Goal: Task Accomplishment & Management: Manage account settings

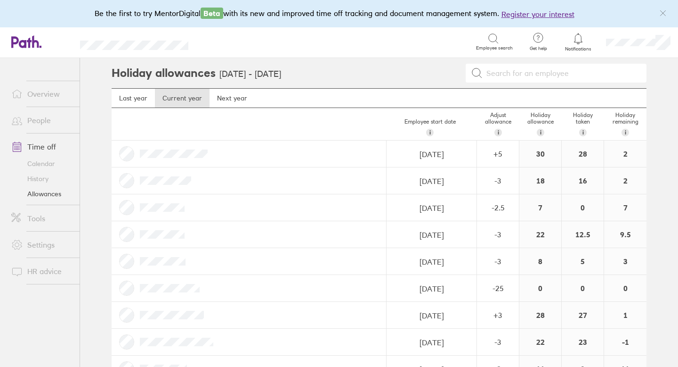
click at [37, 147] on link "Time off" at bounding box center [42, 146] width 76 height 19
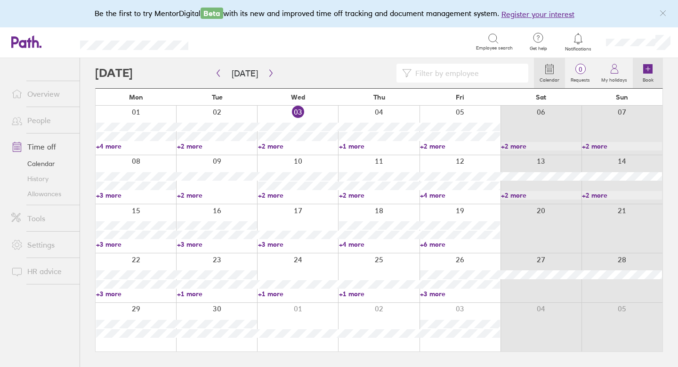
click at [649, 68] on icon at bounding box center [648, 68] width 9 height 9
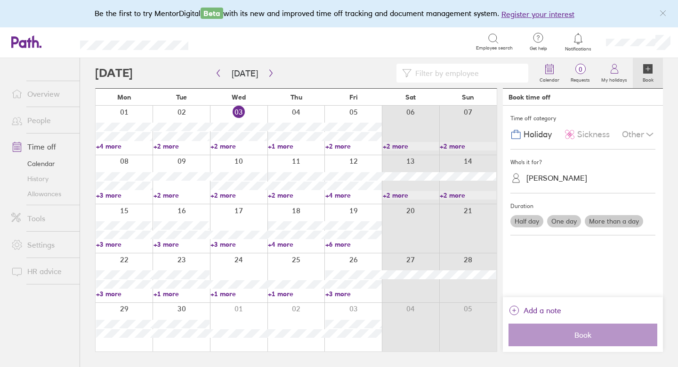
click at [591, 136] on span "Sickness" at bounding box center [594, 135] width 33 height 10
click at [558, 181] on div "[PERSON_NAME]" at bounding box center [557, 177] width 61 height 9
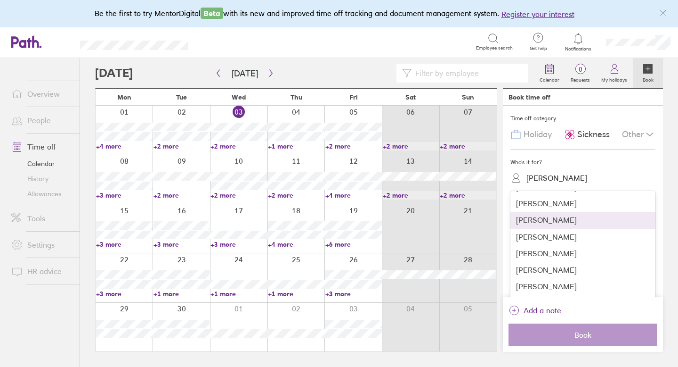
scroll to position [115, 0]
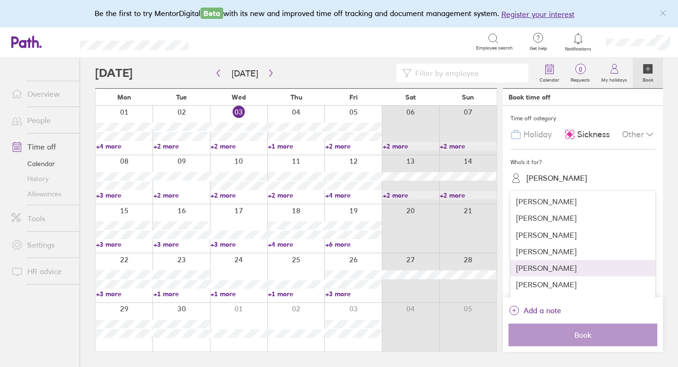
click at [549, 269] on div "[PERSON_NAME]" at bounding box center [583, 268] width 145 height 16
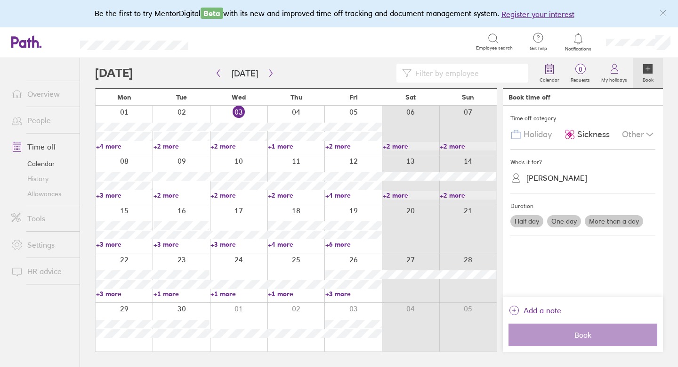
click at [564, 222] on label "One day" at bounding box center [564, 221] width 34 height 12
click at [0, 0] on input "One day" at bounding box center [0, 0] width 0 height 0
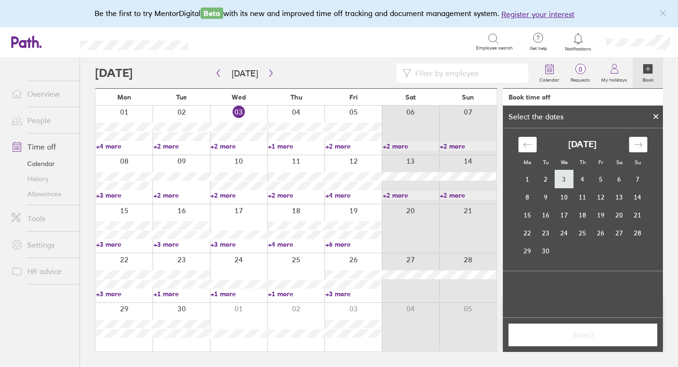
click at [563, 181] on td "3" at bounding box center [564, 179] width 18 height 18
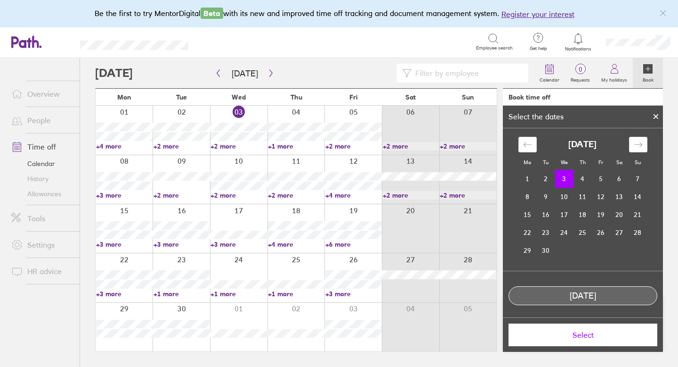
click at [592, 334] on span "Select" at bounding box center [583, 334] width 136 height 8
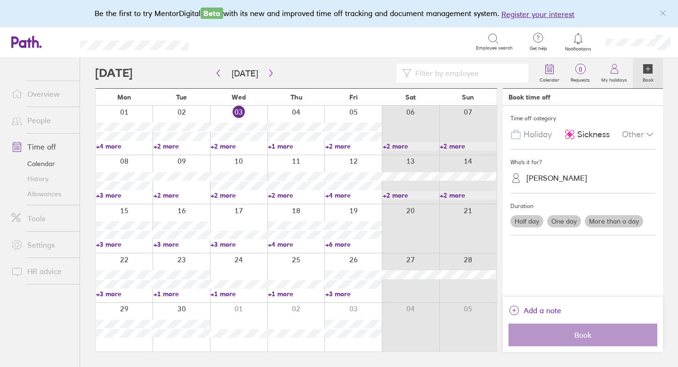
click at [564, 224] on label "One day" at bounding box center [564, 221] width 34 height 12
click at [0, 0] on input "One day" at bounding box center [0, 0] width 0 height 0
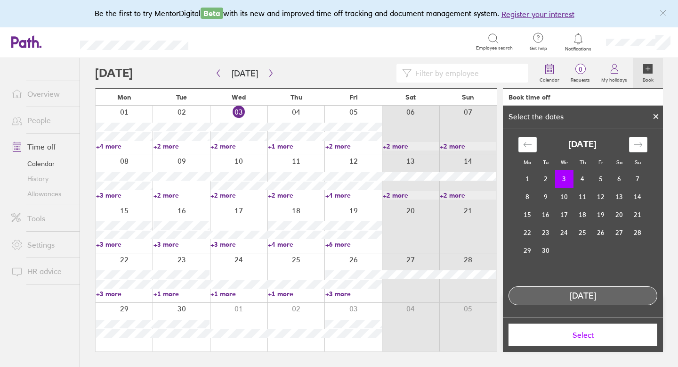
click at [562, 179] on td "3" at bounding box center [564, 179] width 18 height 18
click at [597, 338] on span "Select" at bounding box center [583, 334] width 136 height 8
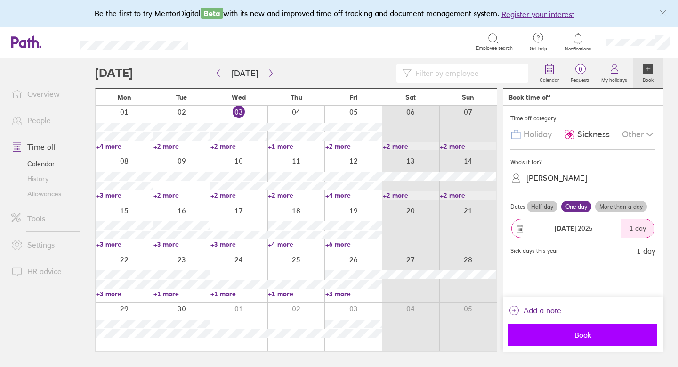
click at [588, 336] on span "Book" at bounding box center [583, 334] width 136 height 8
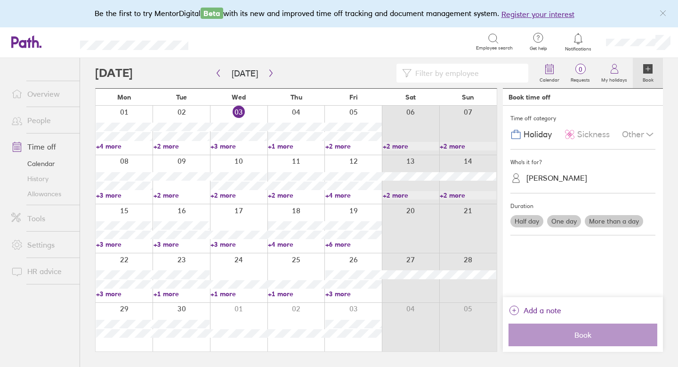
click at [230, 147] on link "+3 more" at bounding box center [239, 146] width 57 height 8
